Goal: Information Seeking & Learning: Learn about a topic

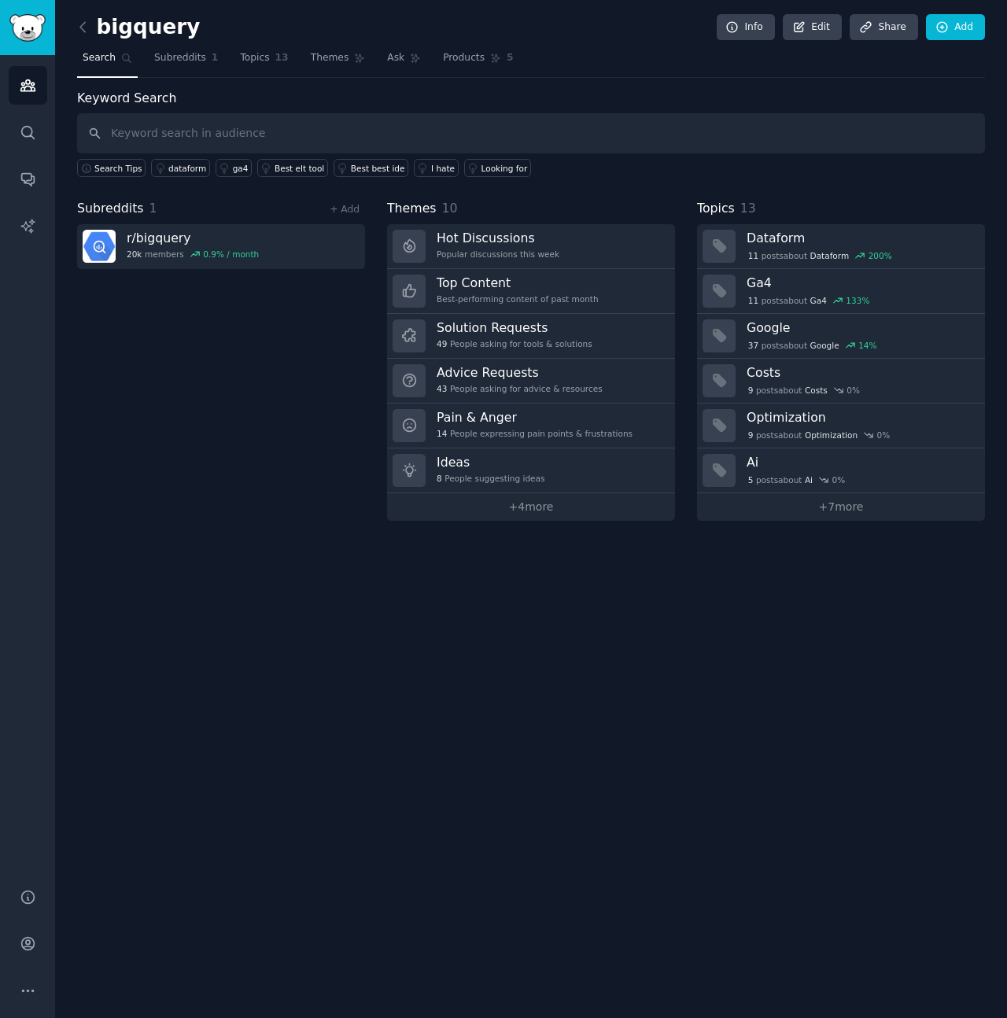
click at [276, 389] on div "Subreddits 1 + Add r/ bigquery 20k members 0.9 % / month" at bounding box center [221, 360] width 288 height 322
click at [36, 28] on img "Sidebar" at bounding box center [27, 28] width 36 height 28
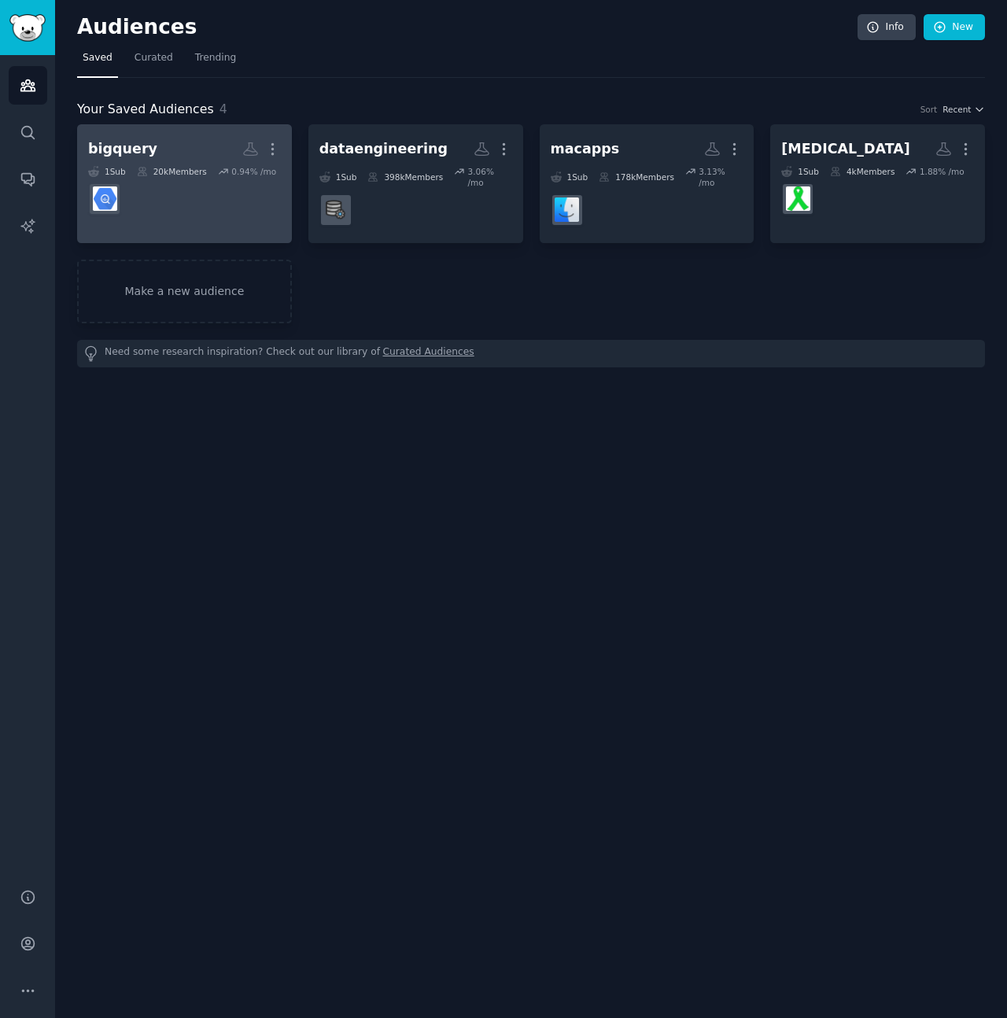
click at [165, 153] on h2 "bigquery More" at bounding box center [184, 149] width 193 height 28
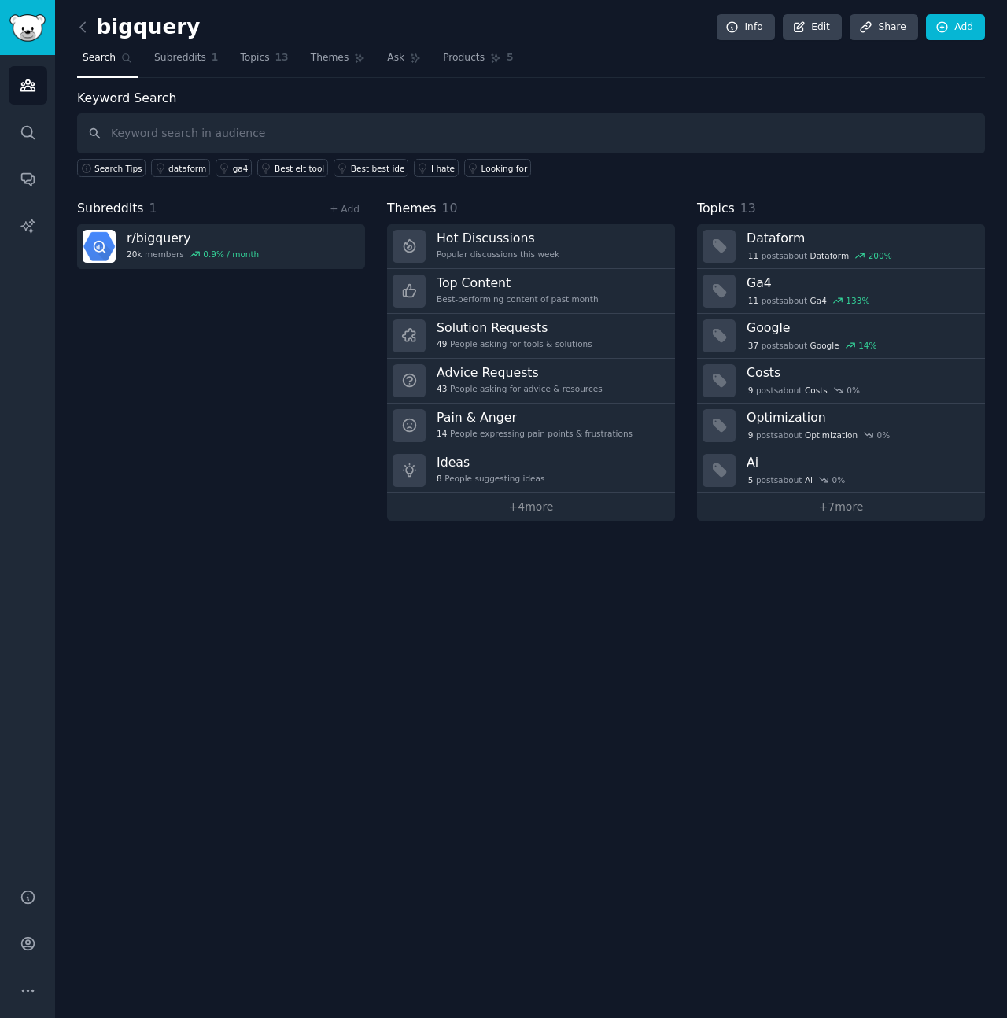
click at [837, 610] on div "bigquery Info Edit Share Add Search Subreddits 1 Topics 13 Themes Ask Products …" at bounding box center [531, 509] width 952 height 1018
click at [500, 363] on link "Advice Requests 43 People asking for advice & resources" at bounding box center [531, 381] width 288 height 45
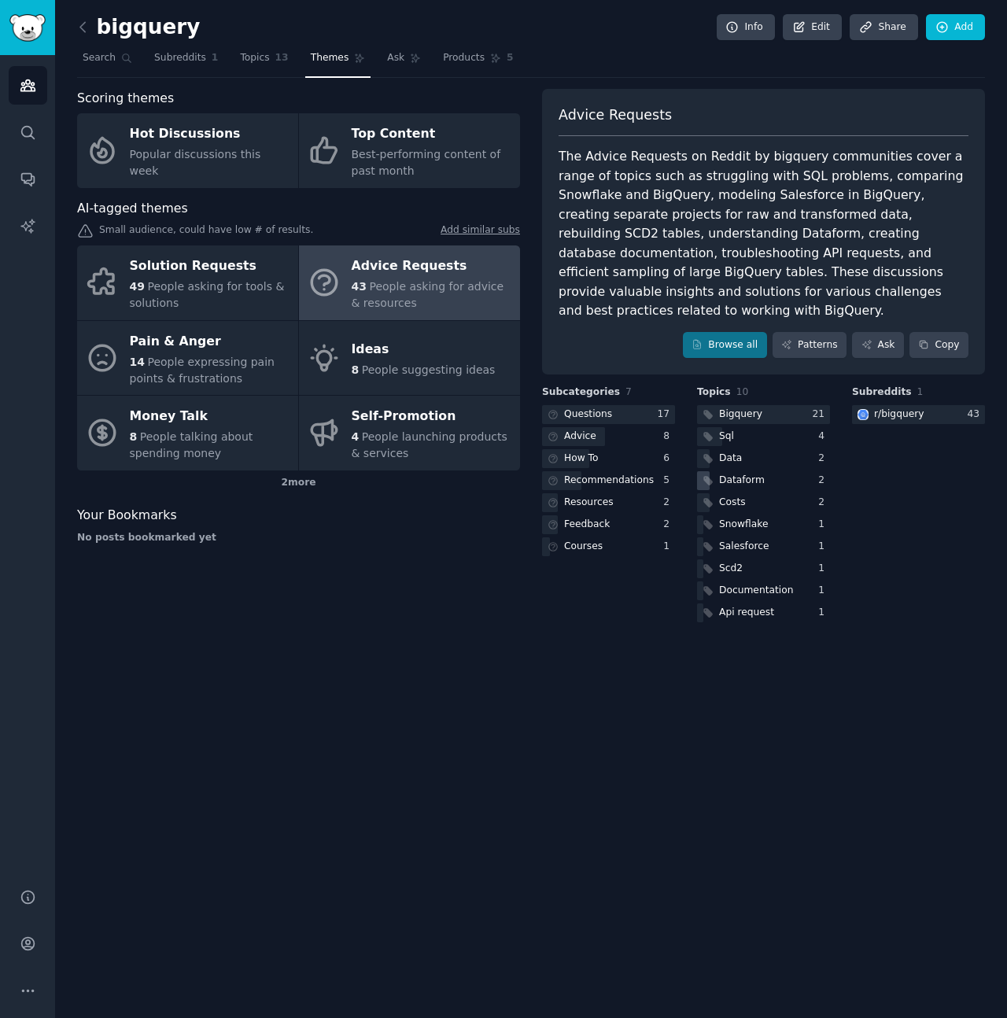
click at [737, 474] on div "Dataform" at bounding box center [742, 481] width 46 height 14
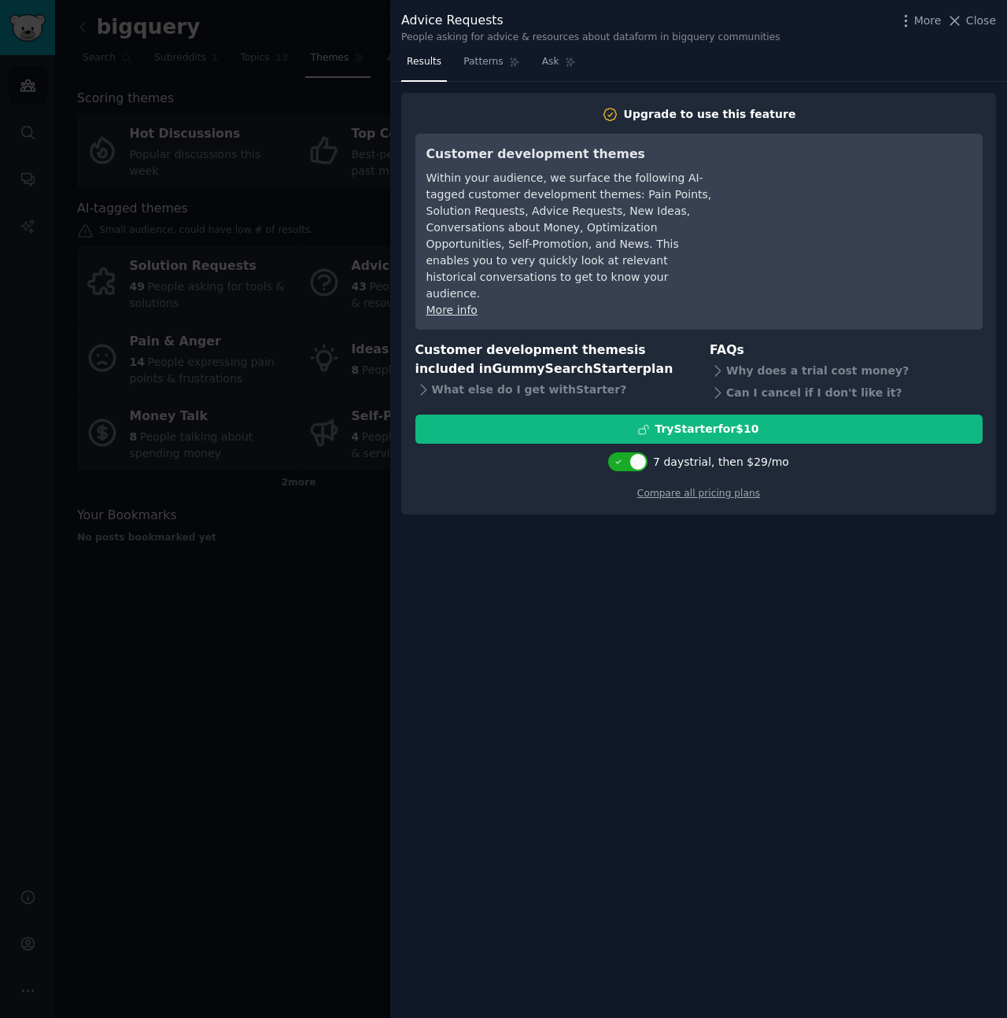
click at [356, 737] on div at bounding box center [503, 509] width 1007 height 1018
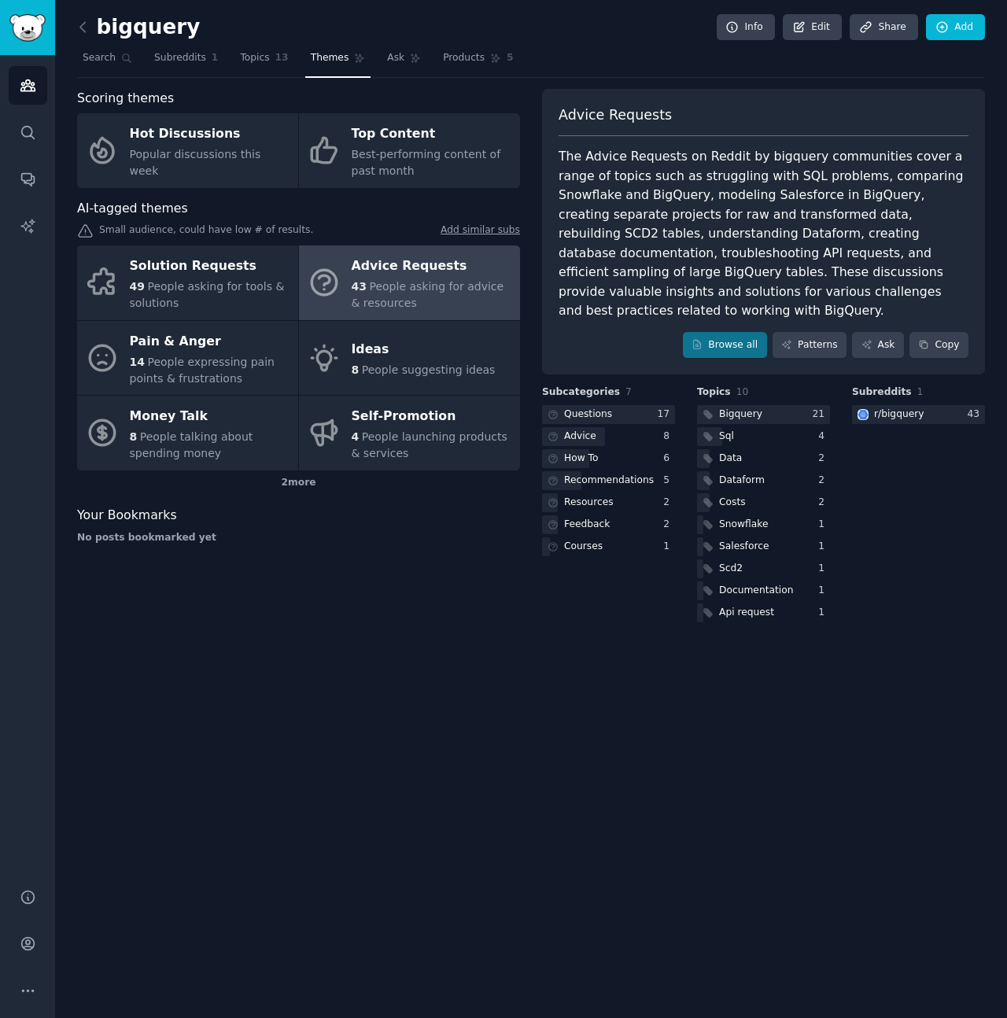
click at [466, 699] on div "bigquery Info Edit Share Add Search Subreddits 1 Topics 13 Themes Ask Products …" at bounding box center [531, 509] width 952 height 1018
click at [240, 62] on span "Topics" at bounding box center [254, 58] width 29 height 14
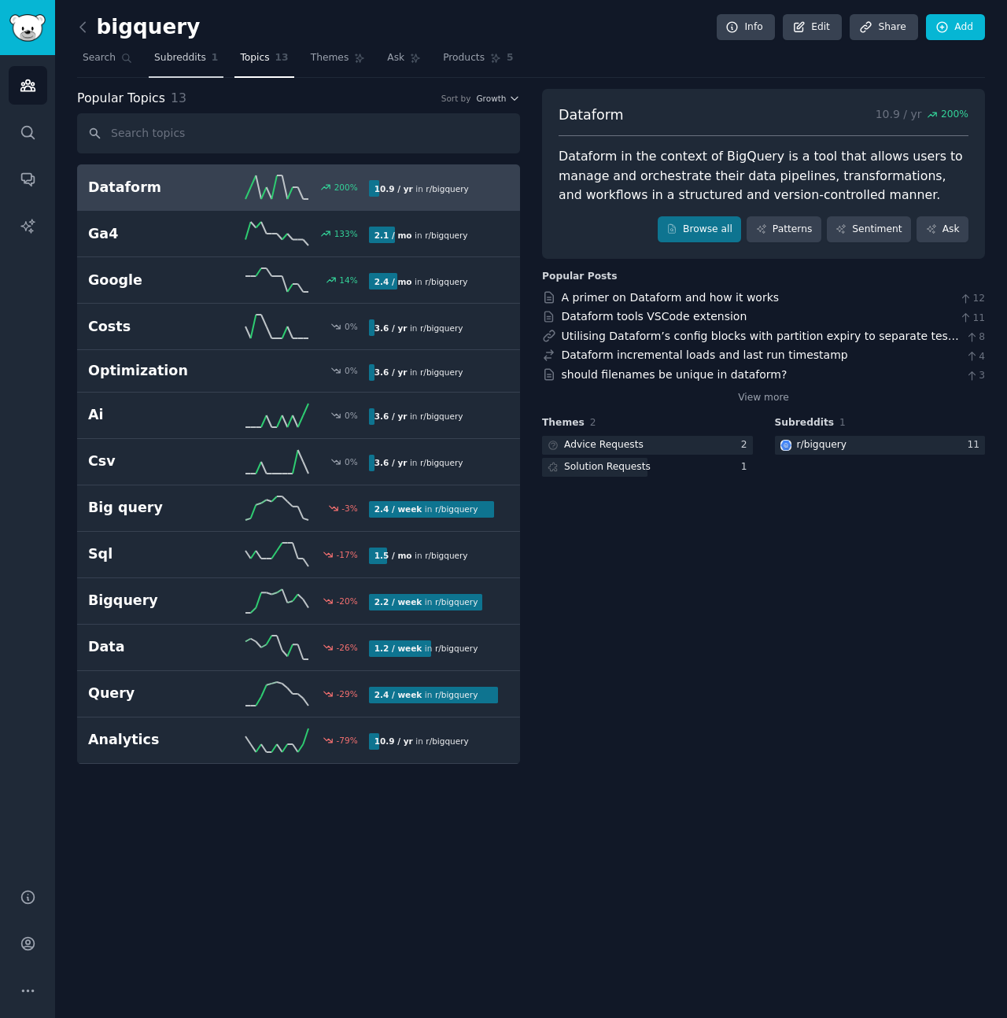
click at [208, 64] on link "Subreddits 1" at bounding box center [186, 62] width 75 height 32
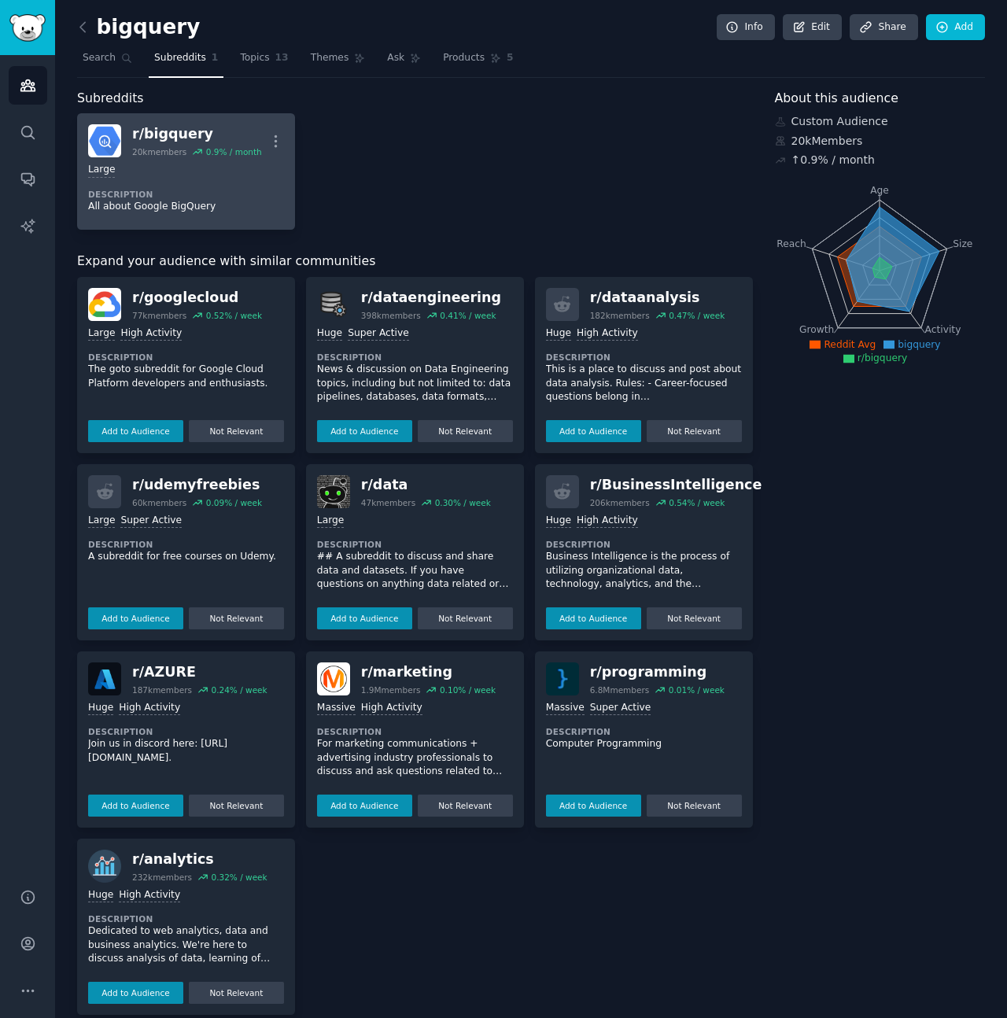
click at [170, 154] on div "20k members" at bounding box center [159, 151] width 54 height 11
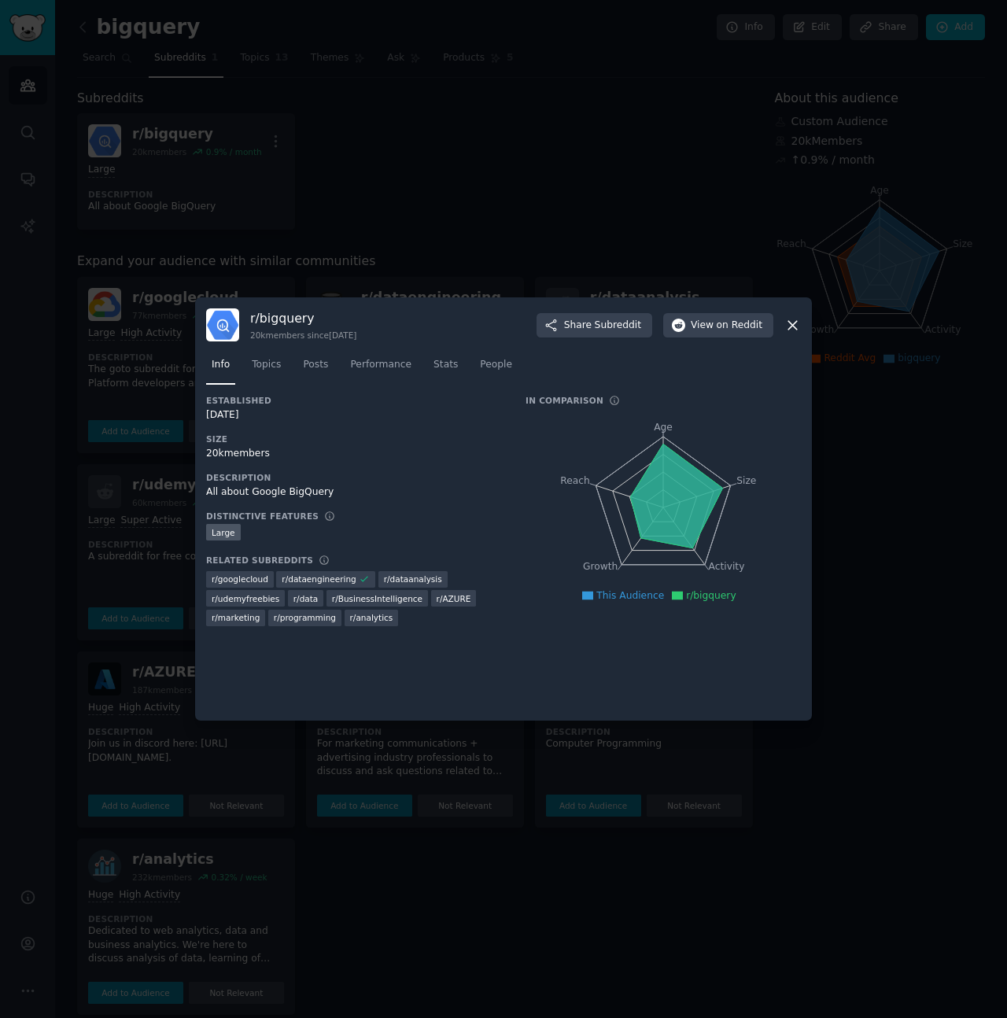
click at [791, 323] on icon at bounding box center [792, 325] width 9 height 9
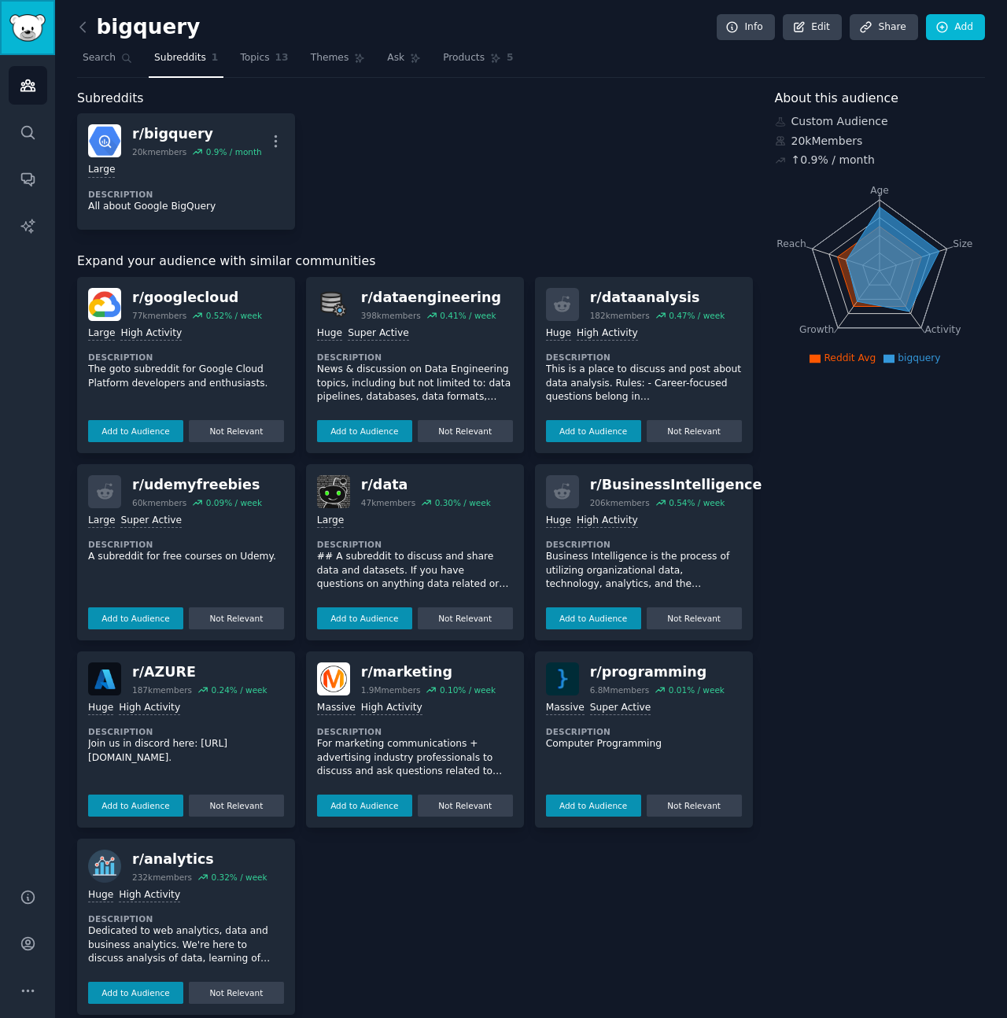
click at [42, 14] on img "Sidebar" at bounding box center [27, 28] width 36 height 28
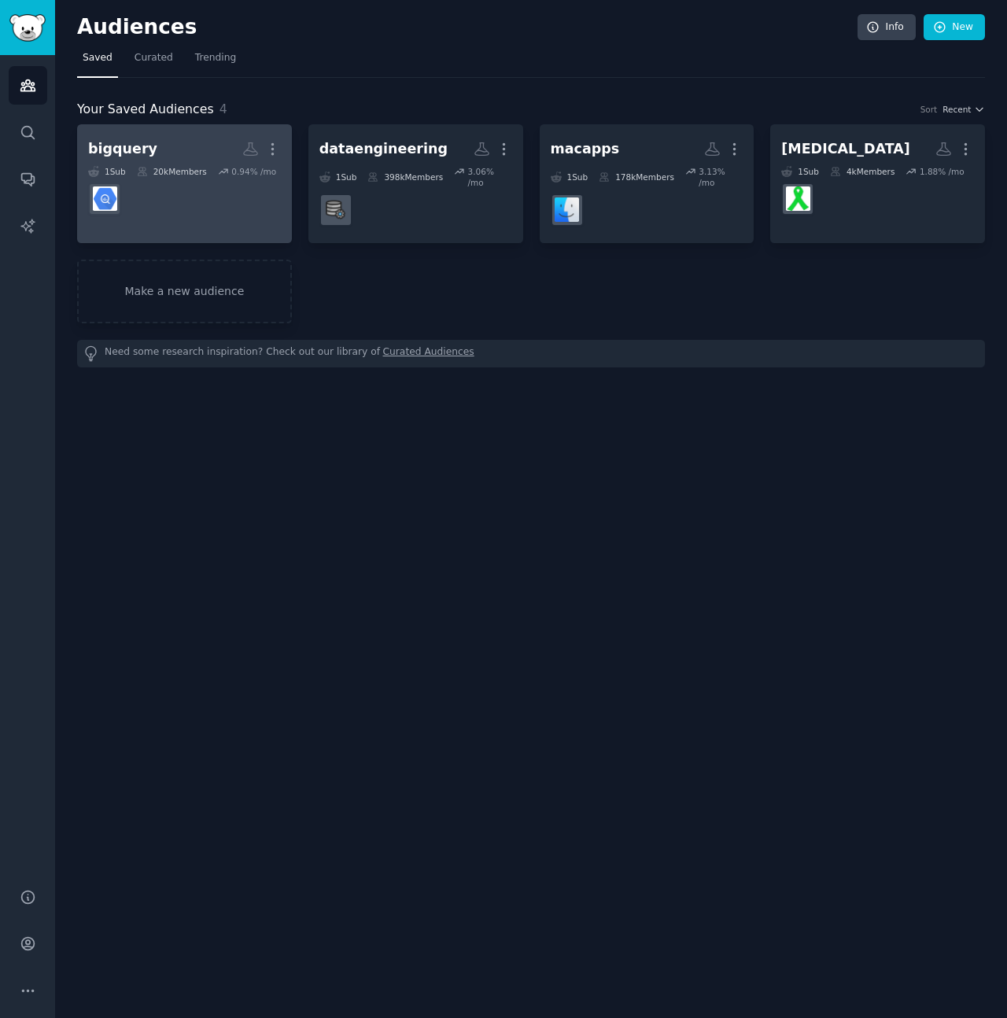
click at [168, 172] on div "20k Members" at bounding box center [172, 171] width 70 height 11
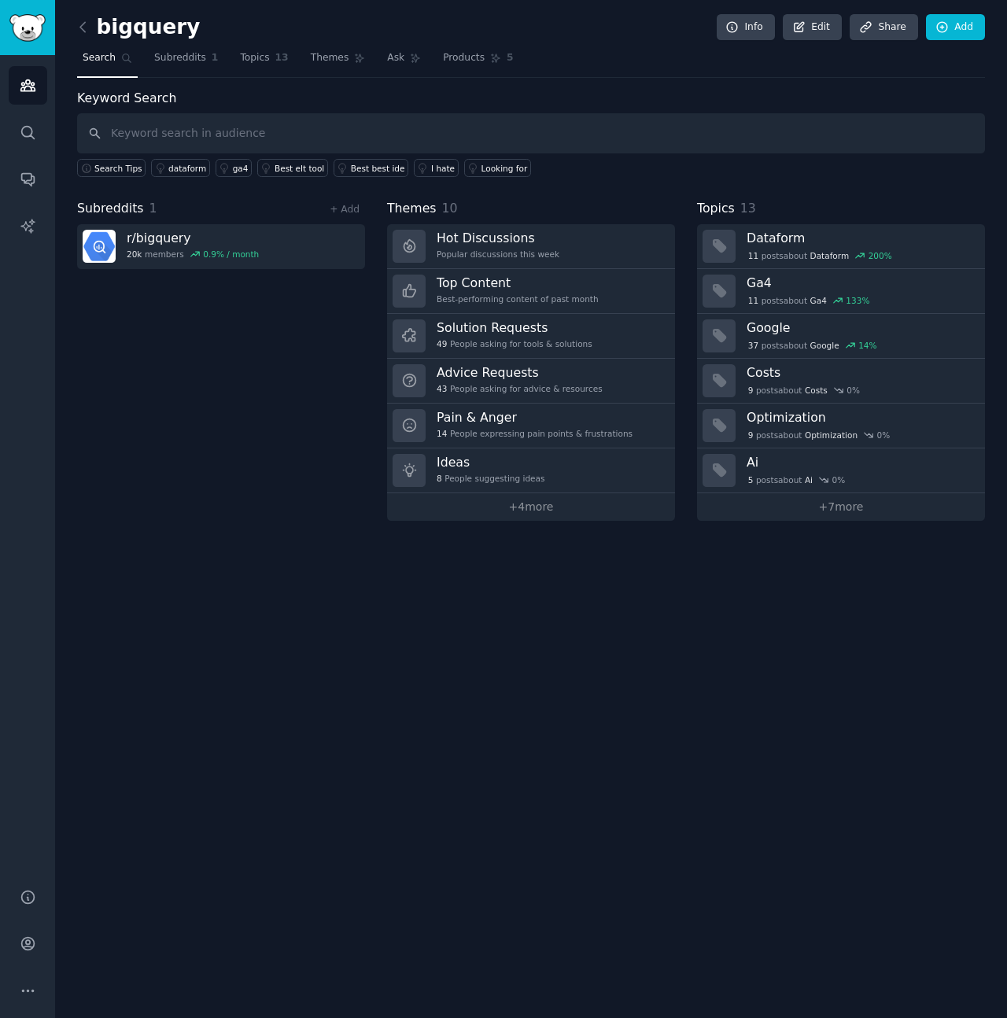
click at [729, 715] on div "bigquery Info Edit Share Add Search Subreddits 1 Topics 13 Themes Ask Products …" at bounding box center [531, 509] width 952 height 1018
click at [521, 505] on link "+ 4 more" at bounding box center [531, 507] width 288 height 28
click at [820, 760] on div "bigquery Info Edit Share Add Search Subreddits 1 Topics 13 Themes Ask Products …" at bounding box center [531, 509] width 952 height 1018
click at [826, 556] on div "bigquery Info Edit Share Add Search Subreddits 1 Topics 13 Themes Ask Products …" at bounding box center [531, 509] width 952 height 1018
click at [33, 29] on img "Sidebar" at bounding box center [27, 28] width 36 height 28
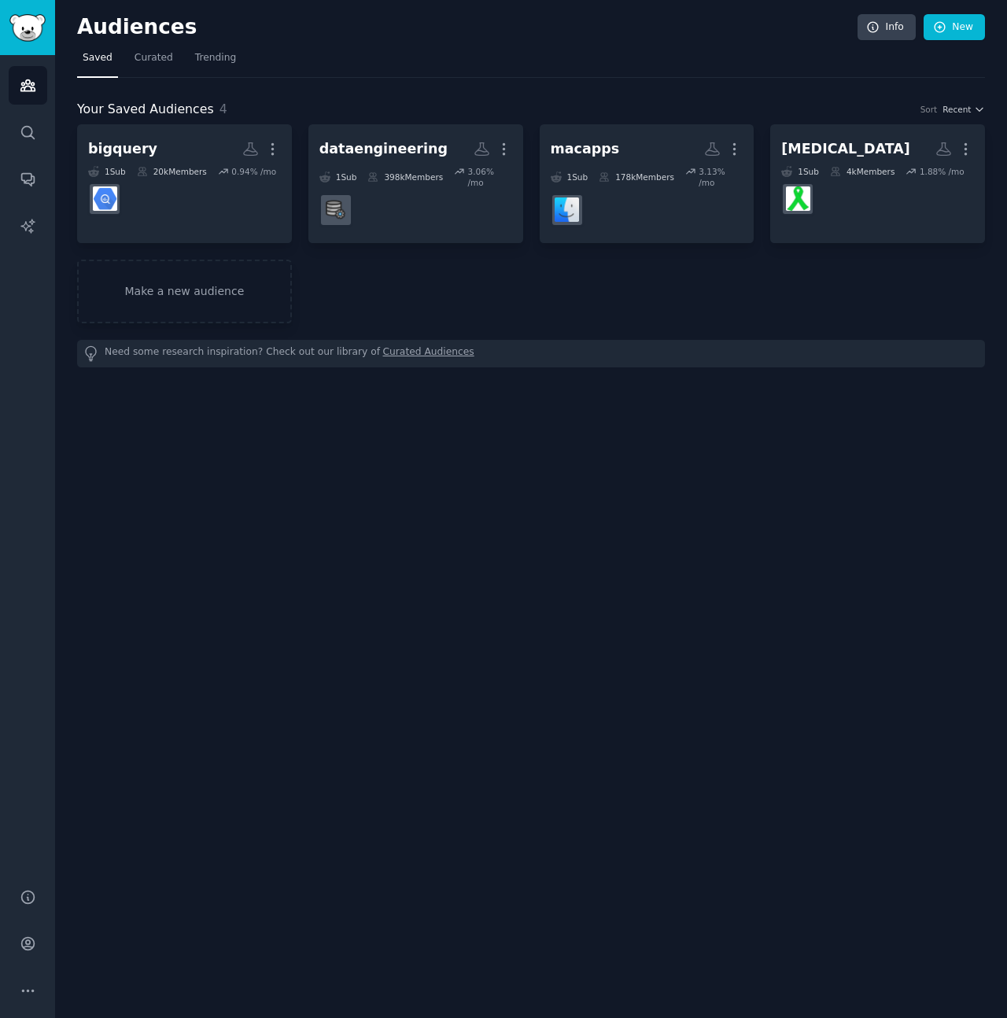
click at [444, 695] on div "Audiences Info New Saved Curated Trending Your Saved Audiences 4 Sort Recent bi…" at bounding box center [531, 509] width 952 height 1018
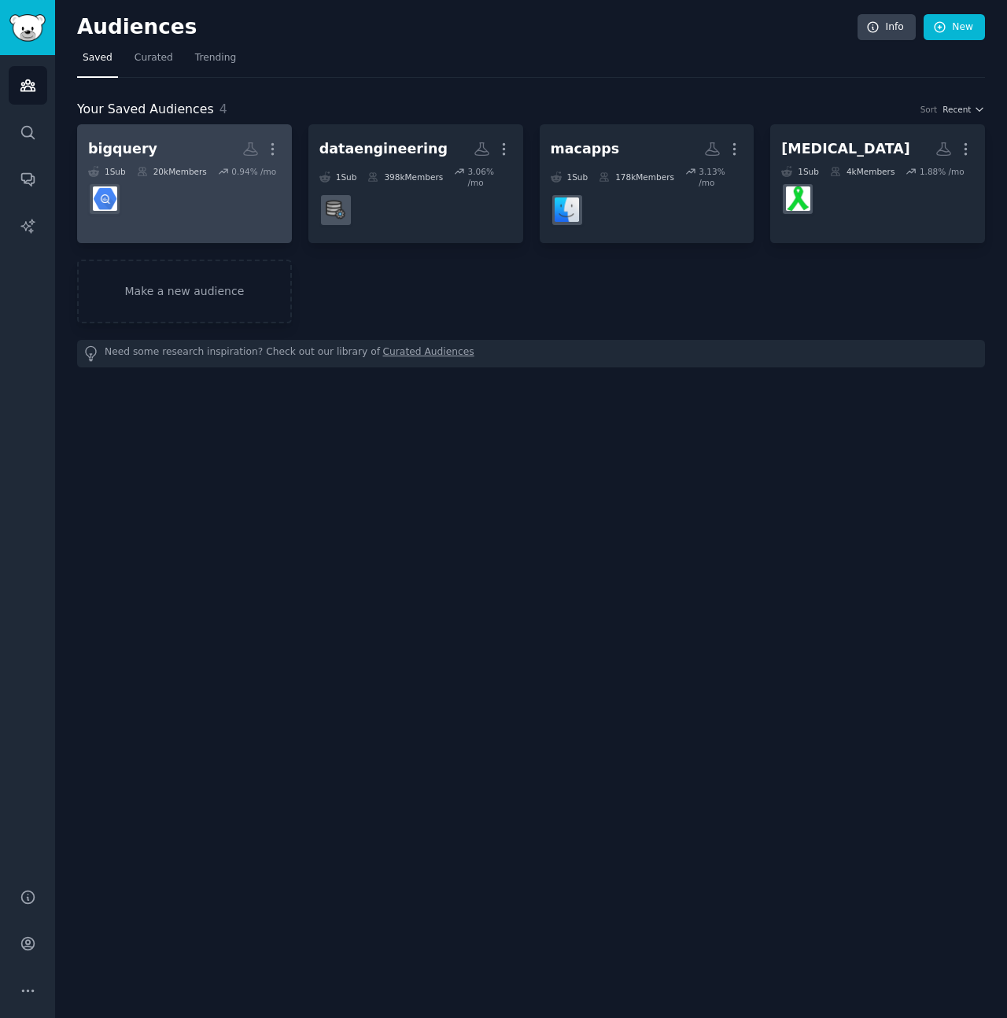
click at [192, 208] on dd at bounding box center [184, 199] width 193 height 44
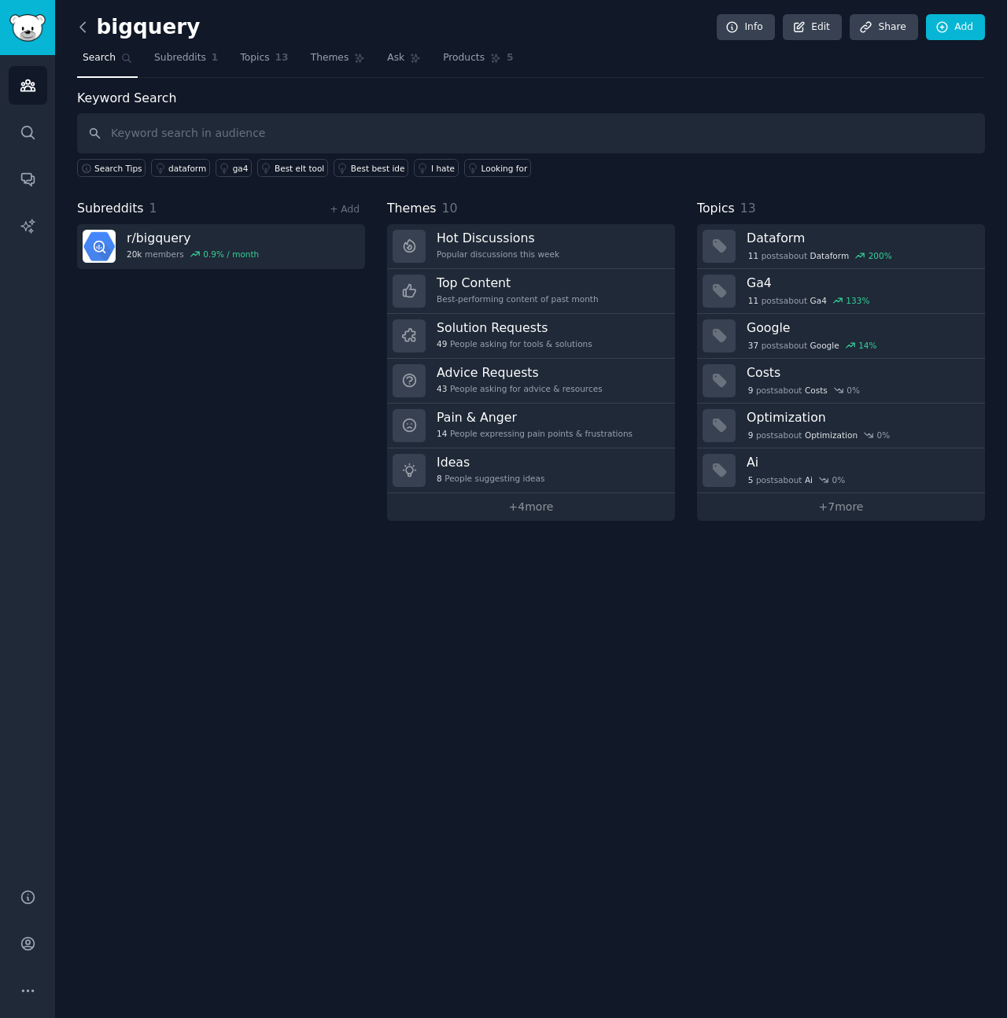
click at [88, 26] on icon at bounding box center [83, 27] width 17 height 17
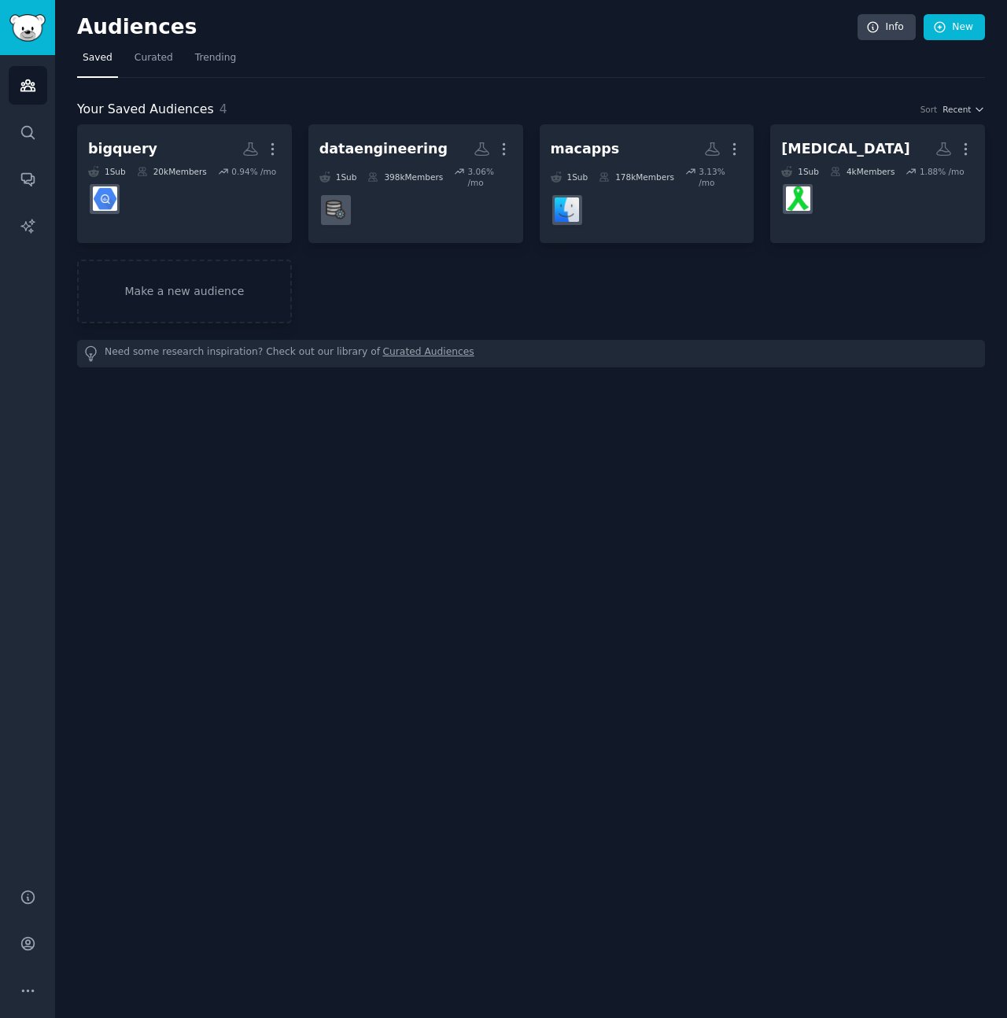
click at [647, 694] on div "Audiences Info New Saved Curated Trending Your Saved Audiences 4 Sort Recent bi…" at bounding box center [531, 509] width 952 height 1018
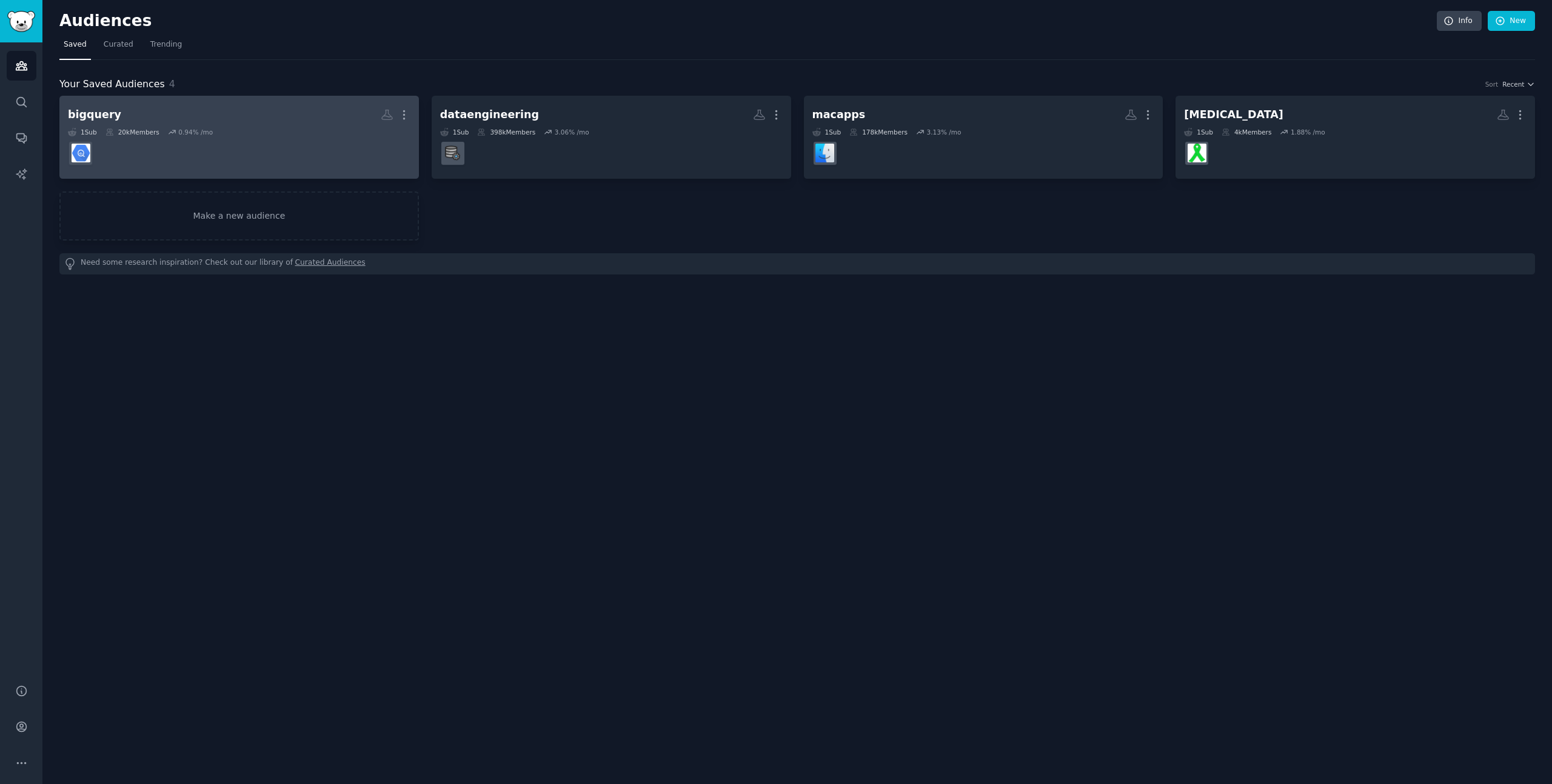
click at [273, 120] on h2 "bigquery More" at bounding box center [239, 115] width 342 height 22
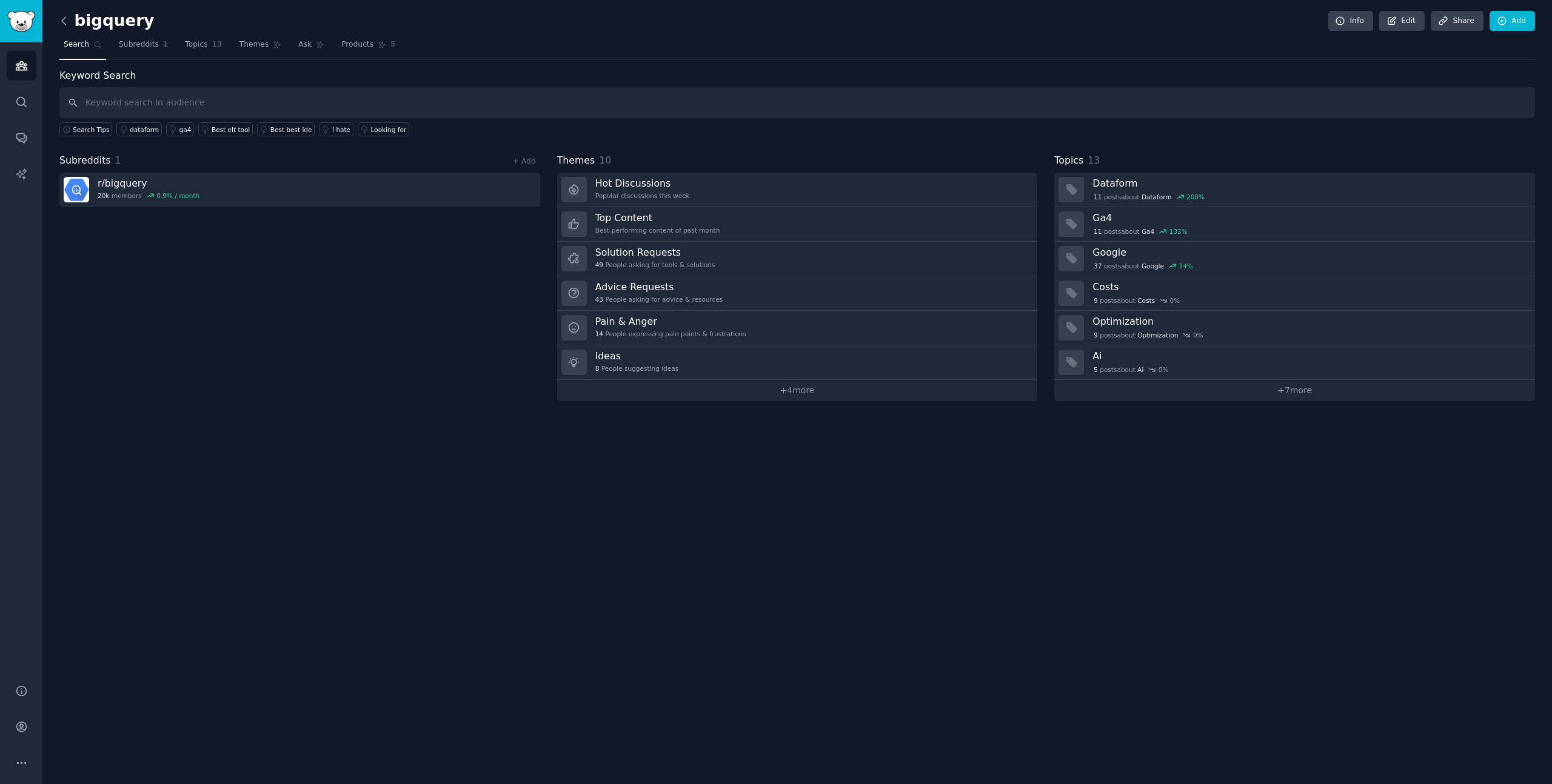
click at [64, 19] on icon at bounding box center [64, 21] width 13 height 13
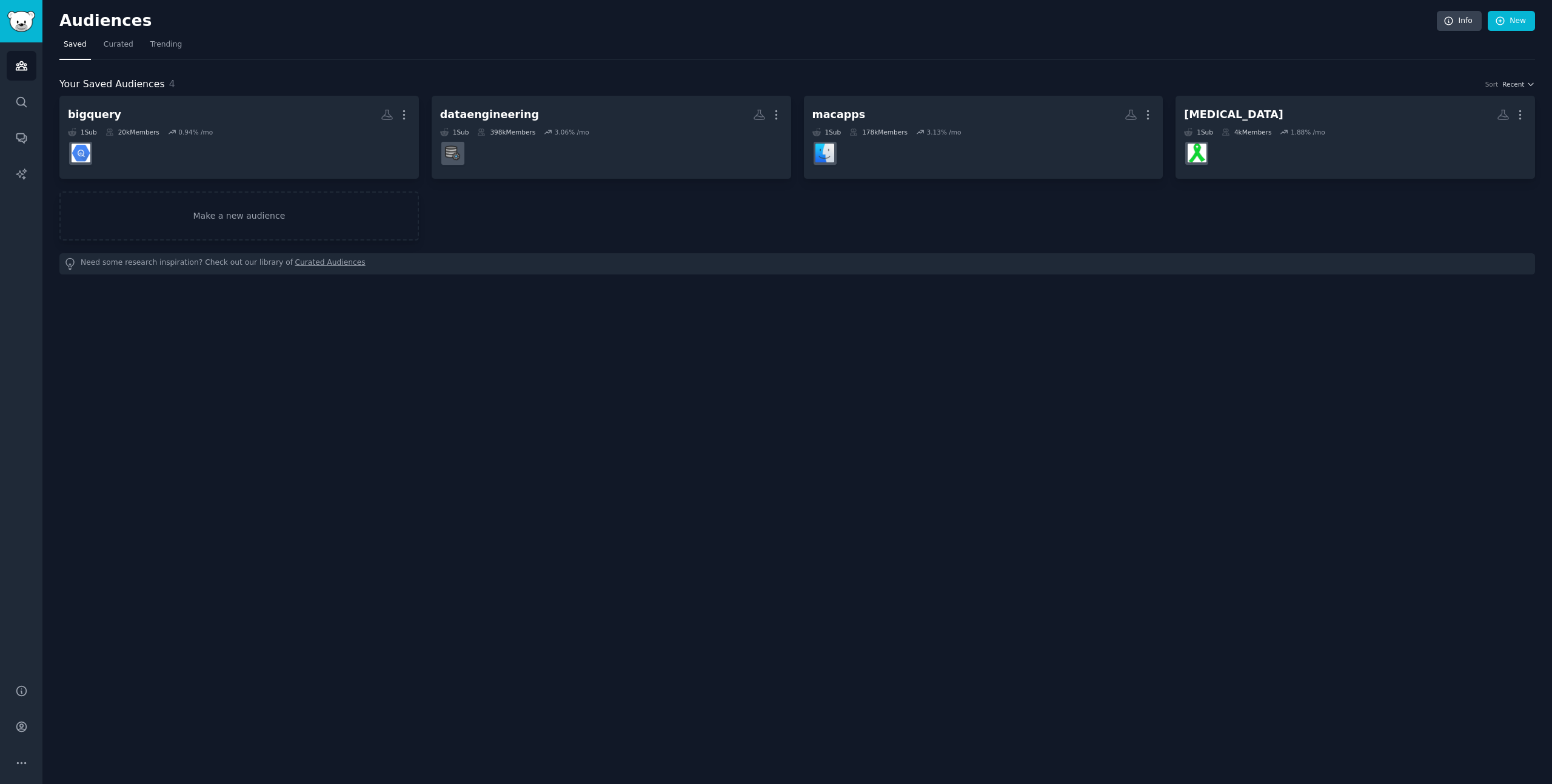
click at [454, 375] on div "Audiences Info New Saved Curated Trending Your Saved Audiences 4 Sort Recent bi…" at bounding box center [797, 392] width 1510 height 784
